Goal: Find specific page/section: Find specific page/section

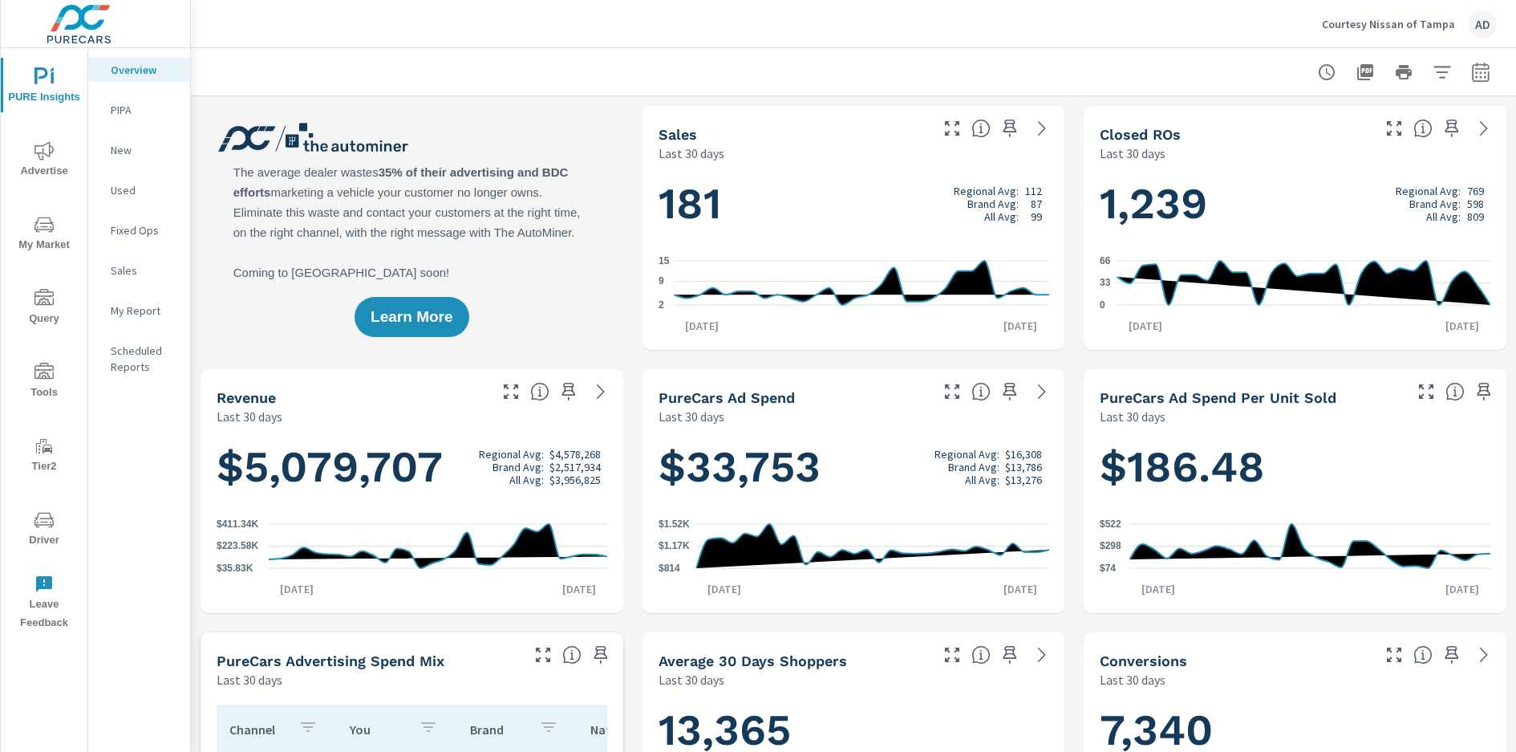
scroll to position [1, 0]
click at [41, 529] on span "Driver" at bounding box center [44, 529] width 77 height 39
